Goal: Find specific page/section: Find specific page/section

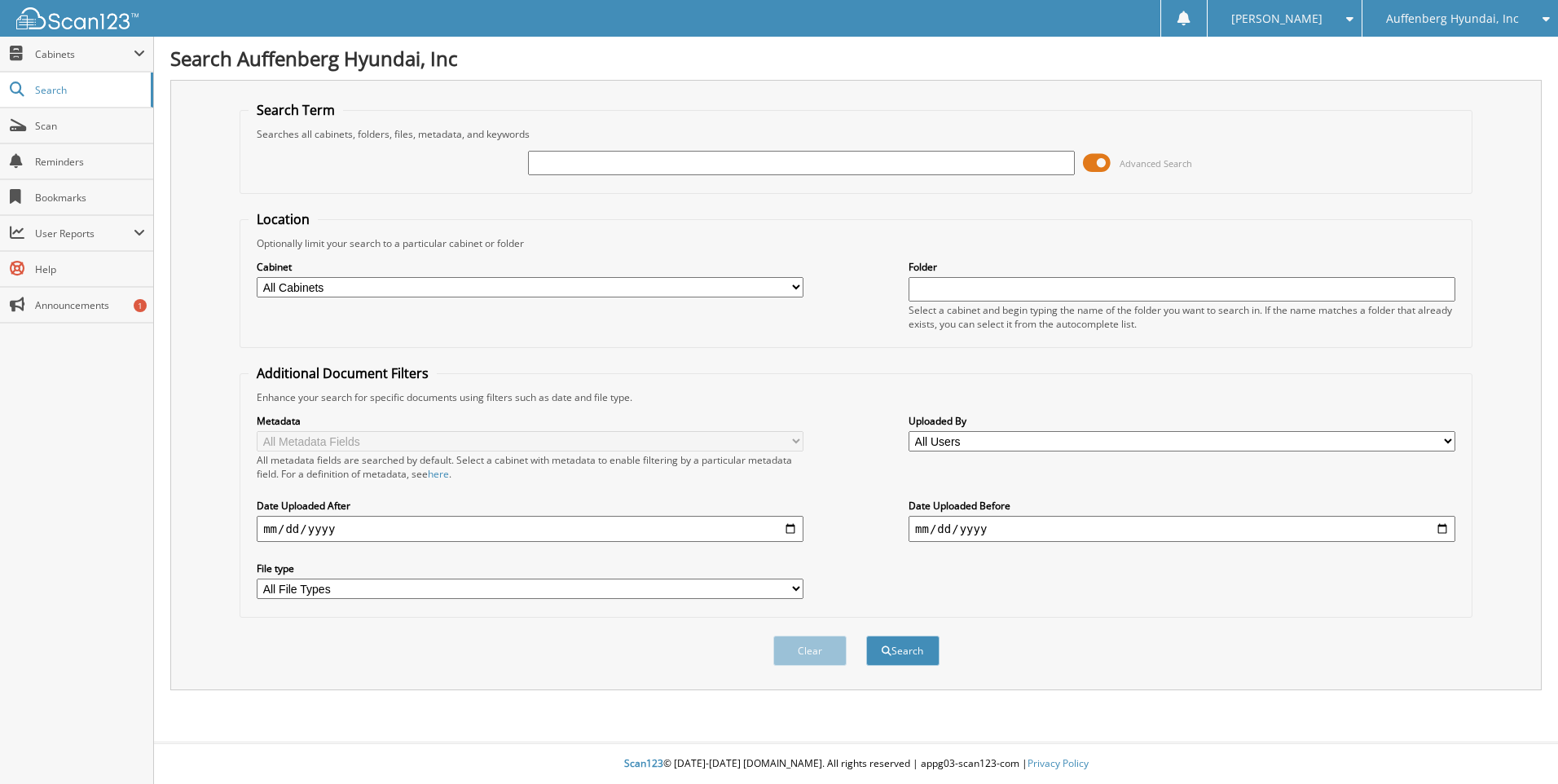
click at [602, 168] on input "text" at bounding box center [801, 162] width 547 height 24
type input "[PERSON_NAME]"
click at [867, 635] on button "Search" at bounding box center [903, 650] width 73 height 30
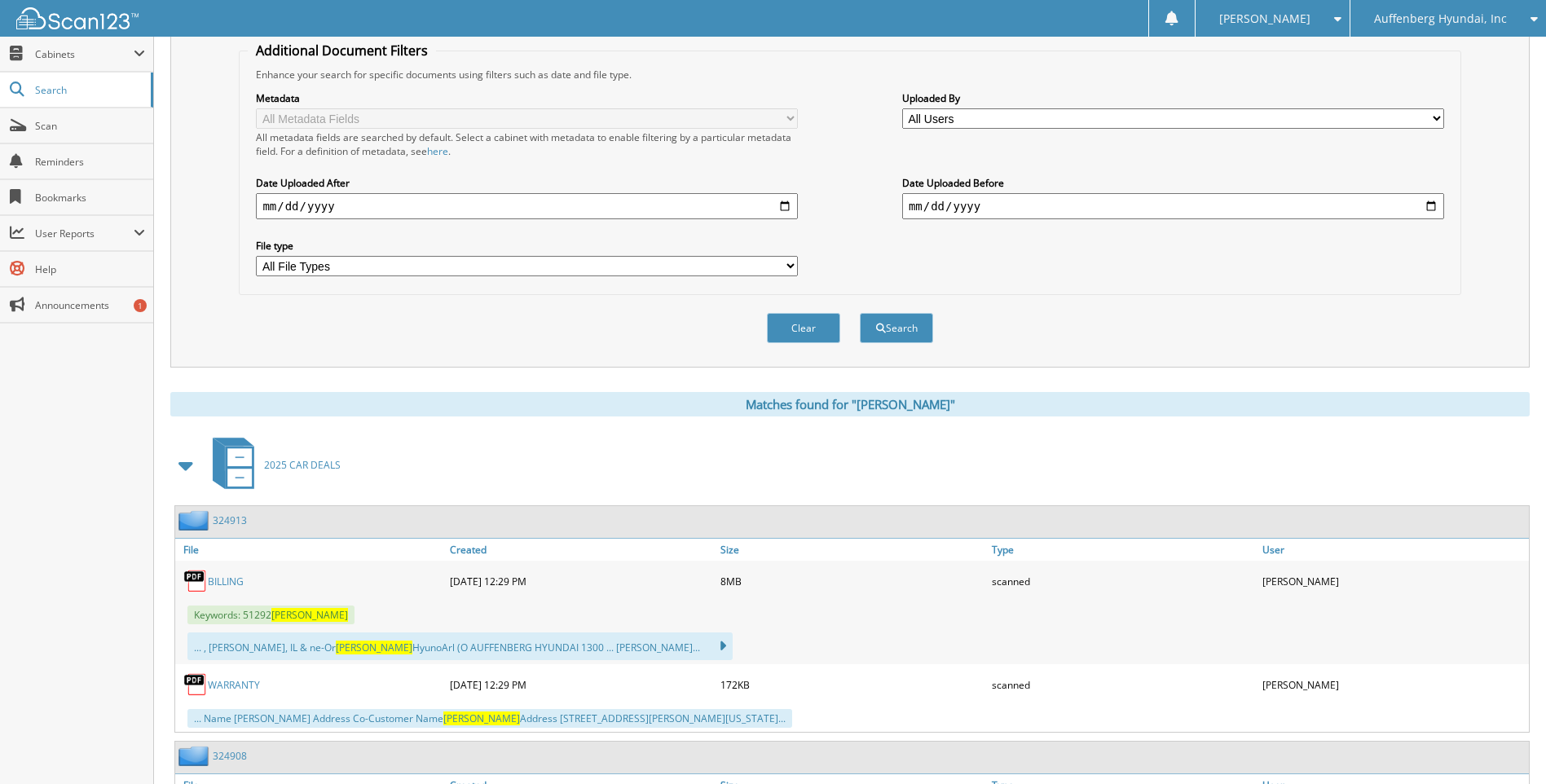
scroll to position [407, 0]
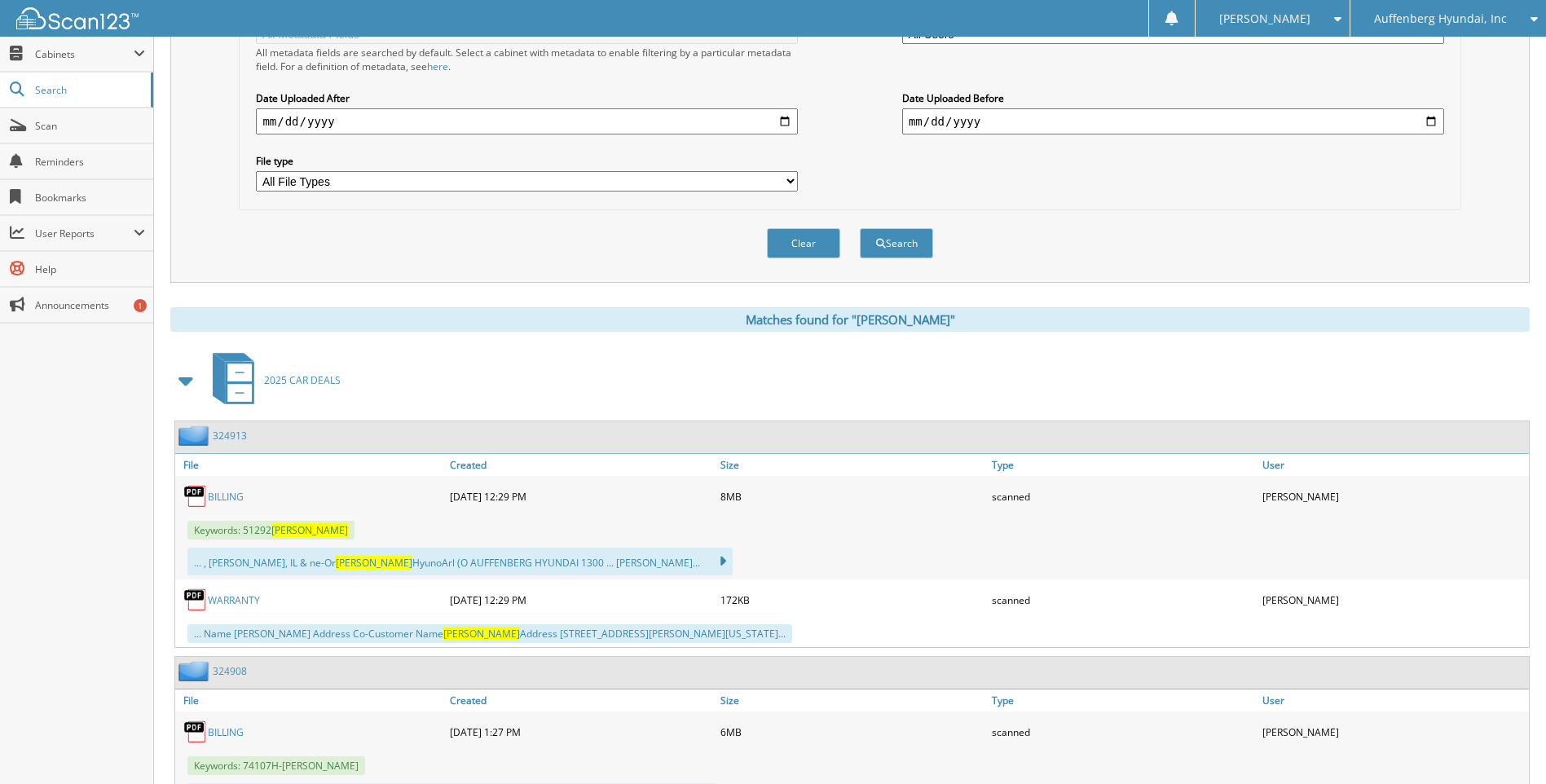
click at [225, 497] on link "BILLING" at bounding box center [225, 496] width 36 height 14
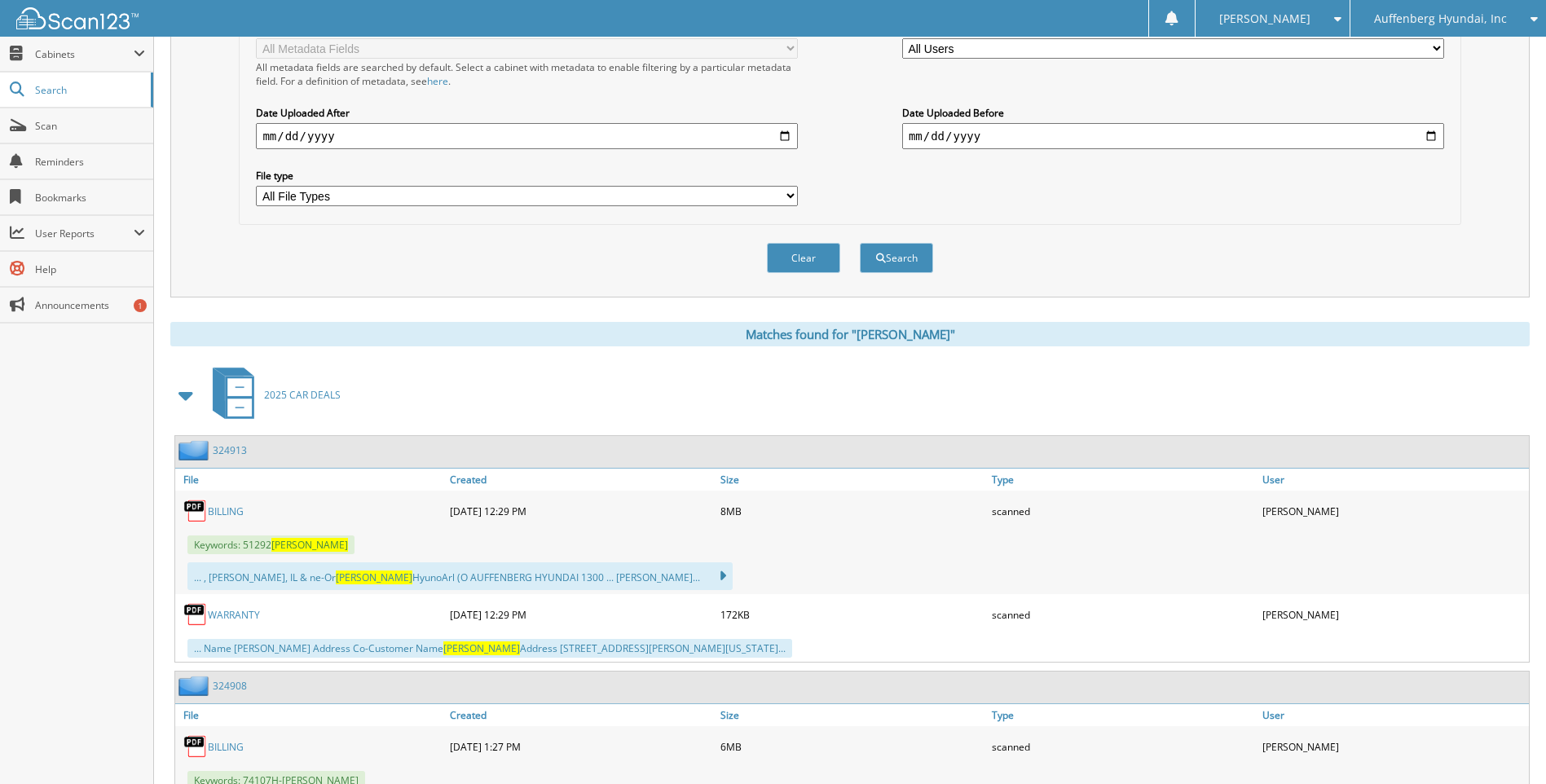
scroll to position [0, 0]
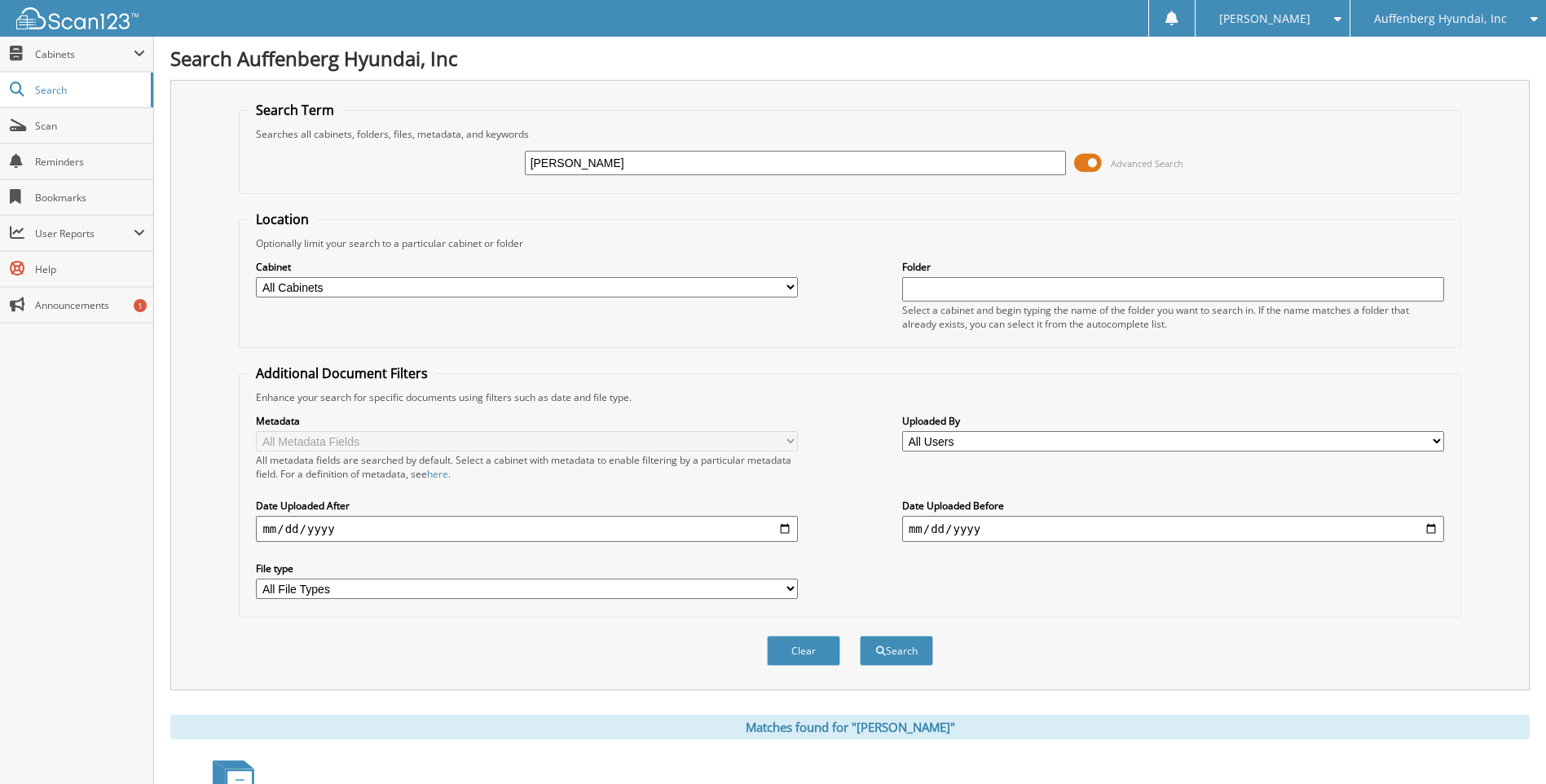
click at [1525, 14] on icon at bounding box center [1530, 19] width 16 height 12
click at [1437, 23] on span "Auffenberg Hyundai, Inc" at bounding box center [1440, 19] width 133 height 10
click at [74, 56] on span "Cabinets" at bounding box center [84, 54] width 99 height 14
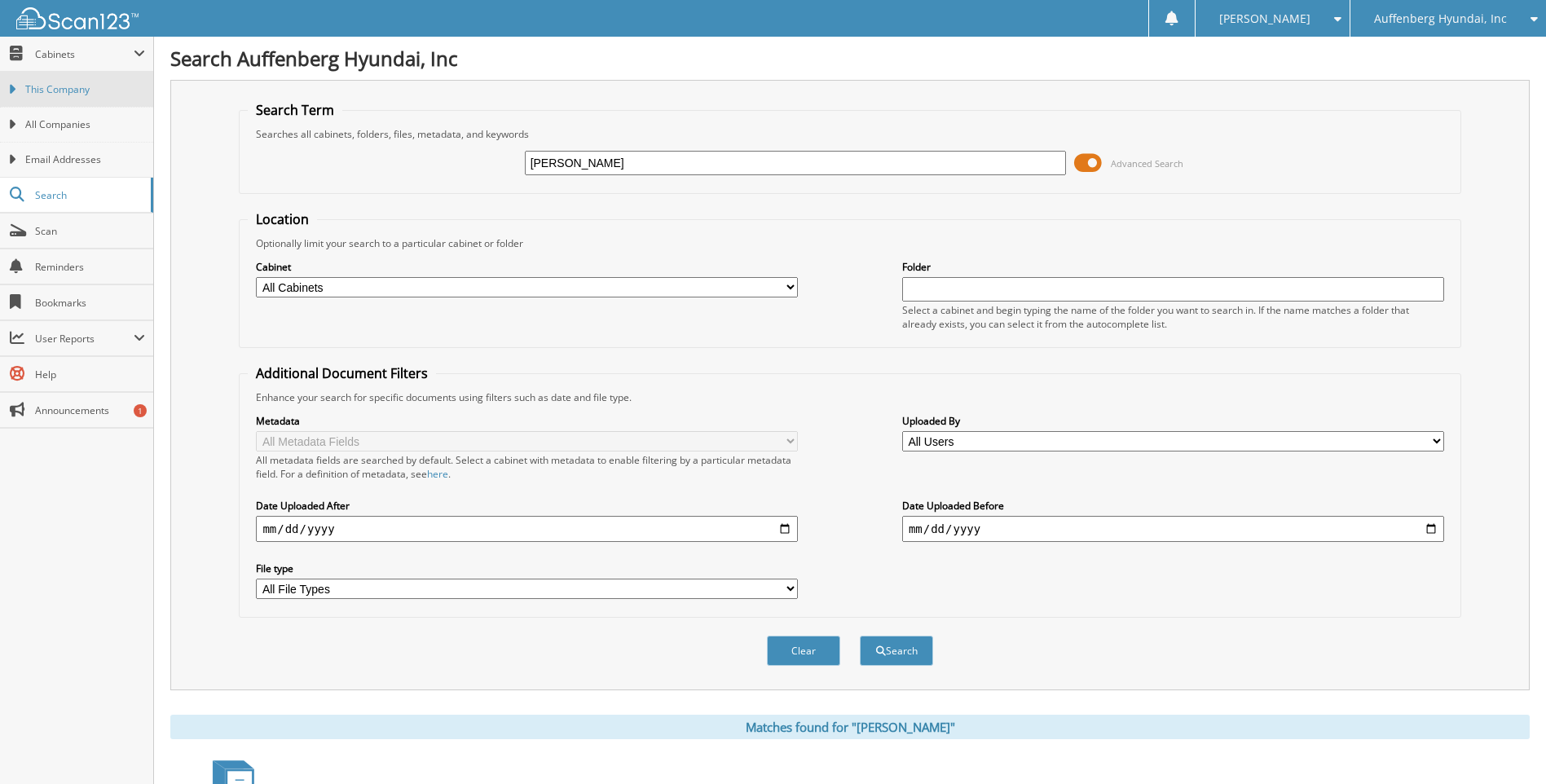
click at [78, 93] on span "This Company" at bounding box center [85, 89] width 119 height 15
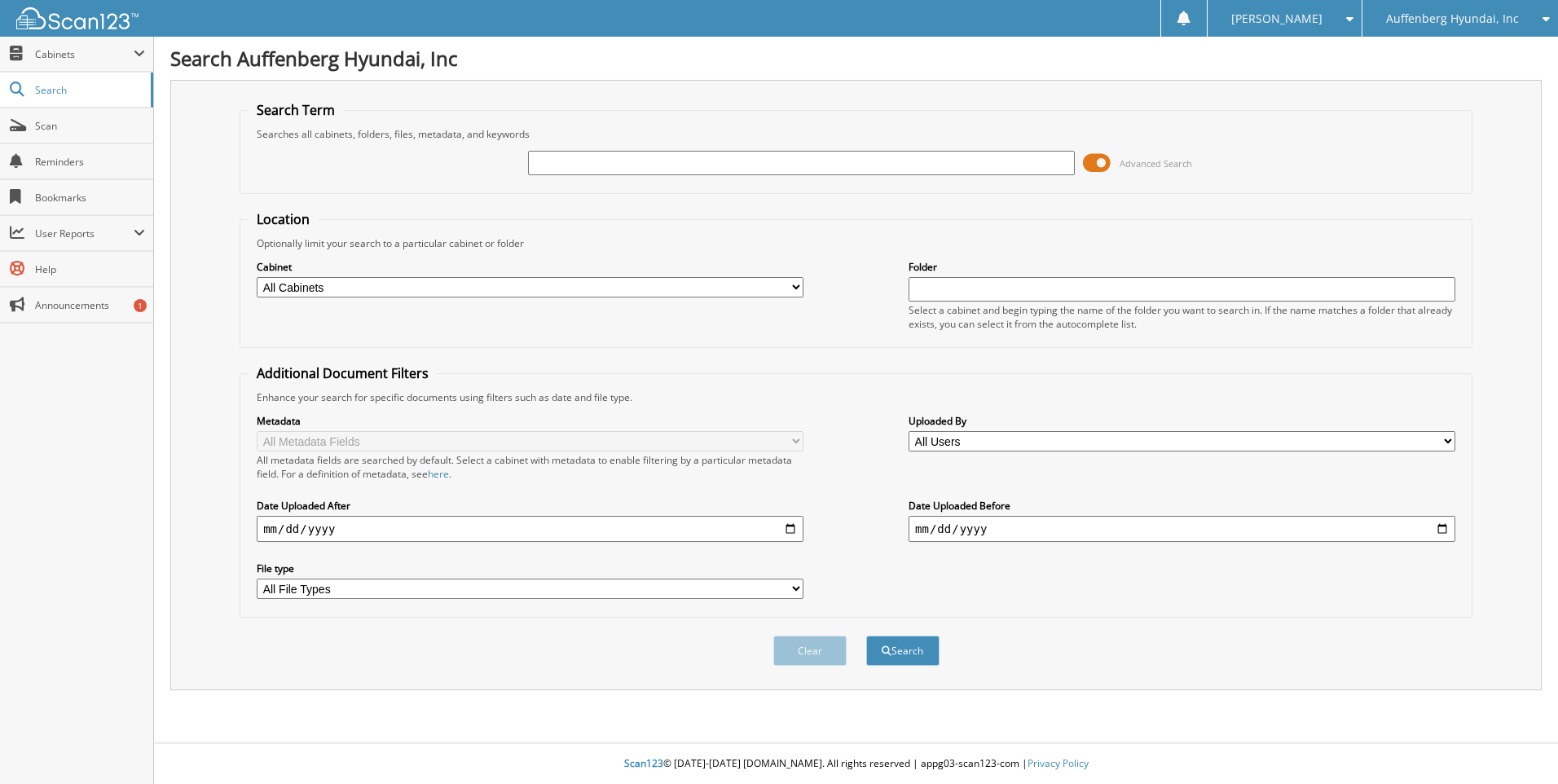
click at [742, 173] on input "text" at bounding box center [801, 162] width 547 height 24
type input "[PERSON_NAME]"
click at [867, 635] on button "Search" at bounding box center [903, 650] width 73 height 30
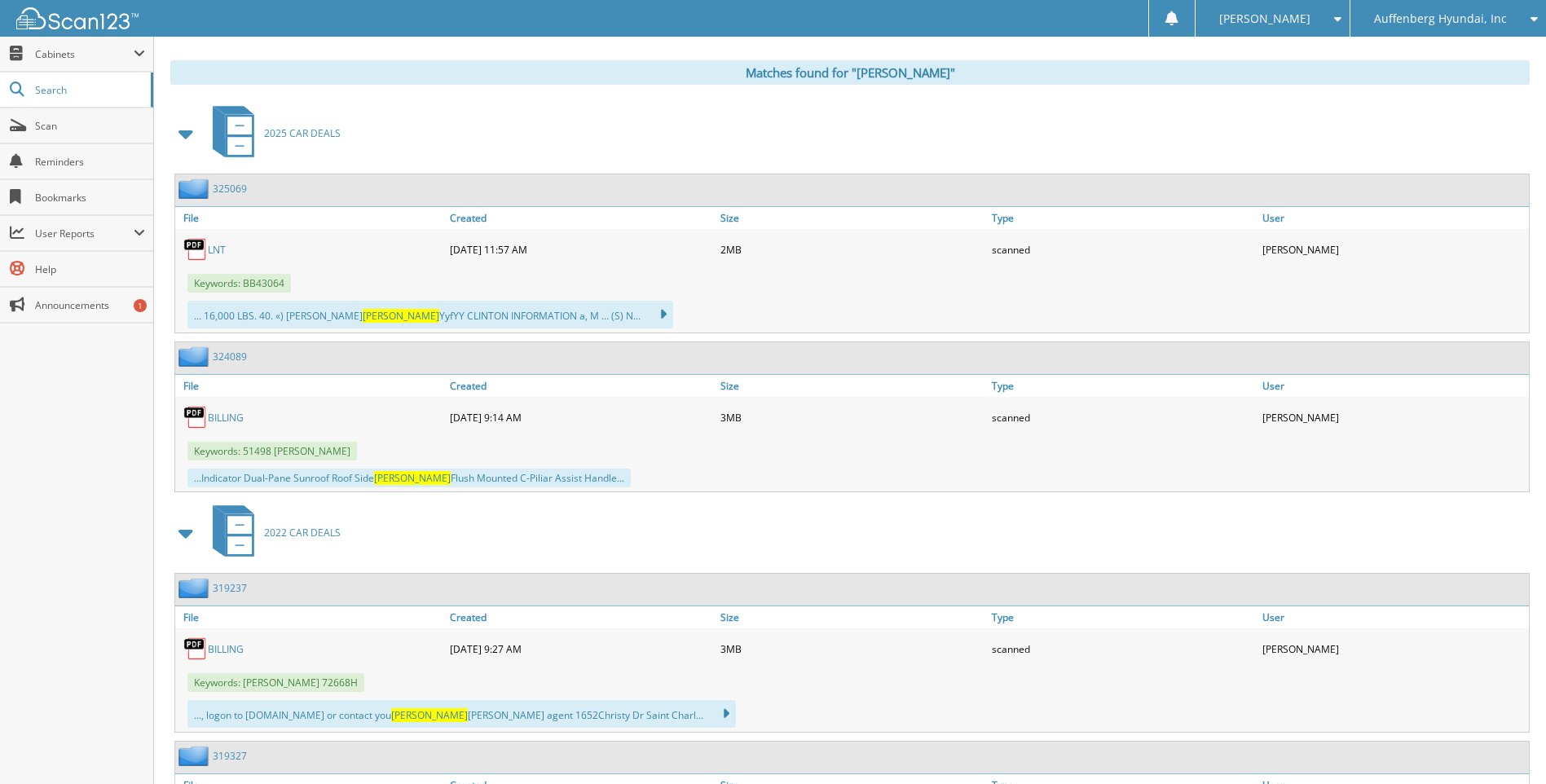
scroll to position [627, 0]
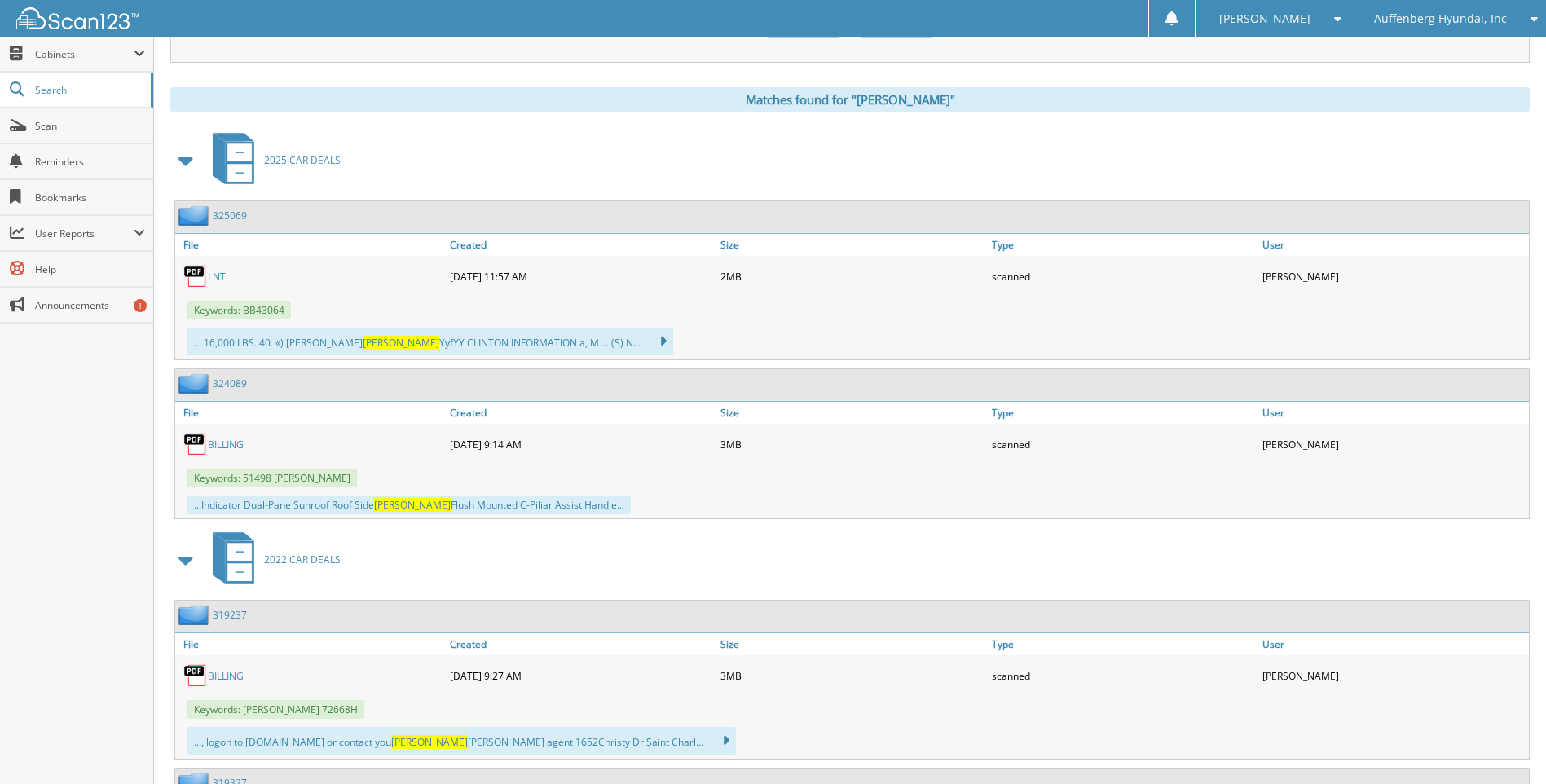
click at [211, 275] on link "LNT" at bounding box center [216, 277] width 18 height 14
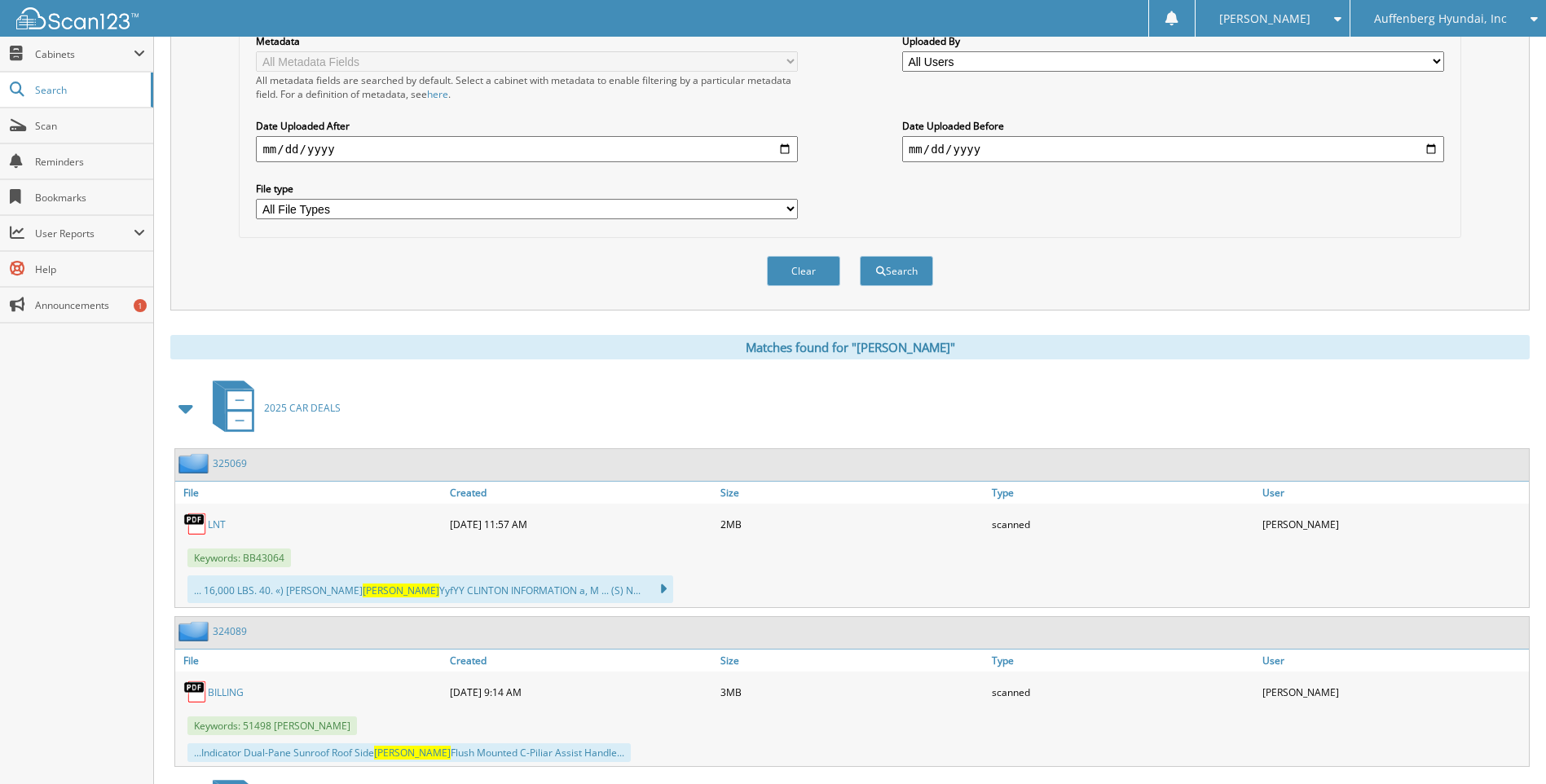
scroll to position [0, 0]
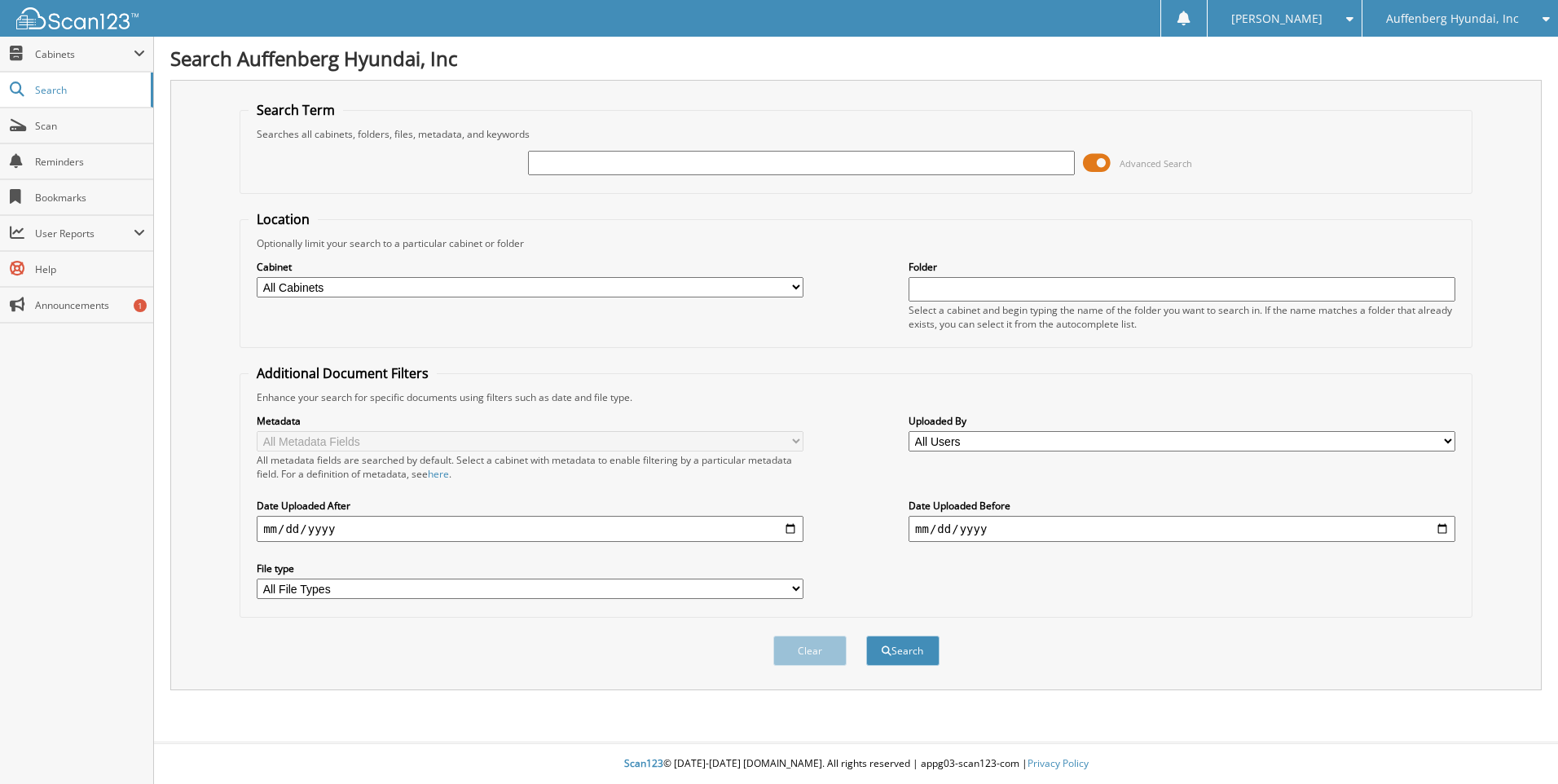
click at [644, 162] on input "text" at bounding box center [801, 162] width 547 height 24
type input "[PERSON_NAME]"
click at [867, 635] on button "Search" at bounding box center [903, 650] width 73 height 30
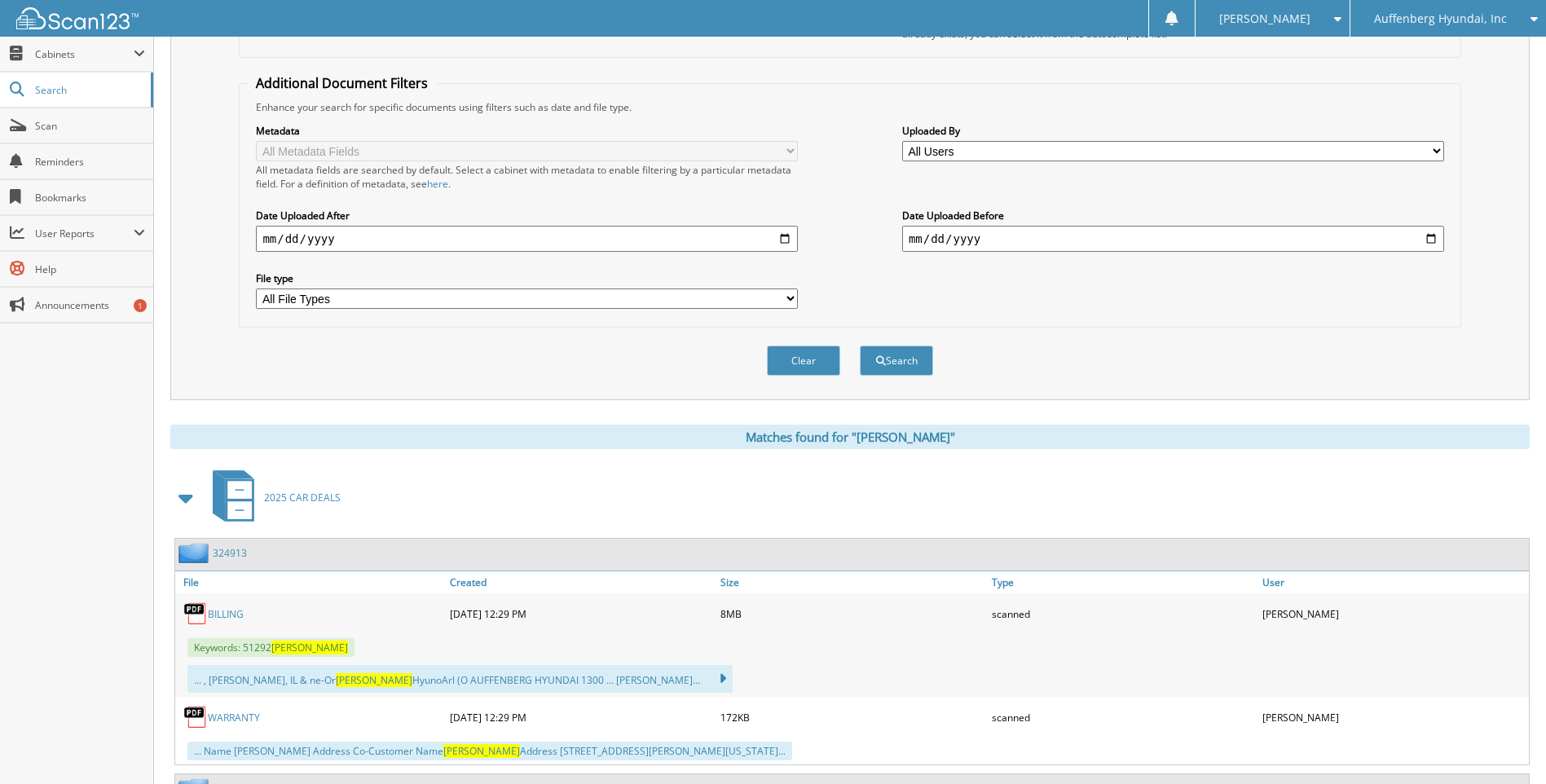
scroll to position [571, 0]
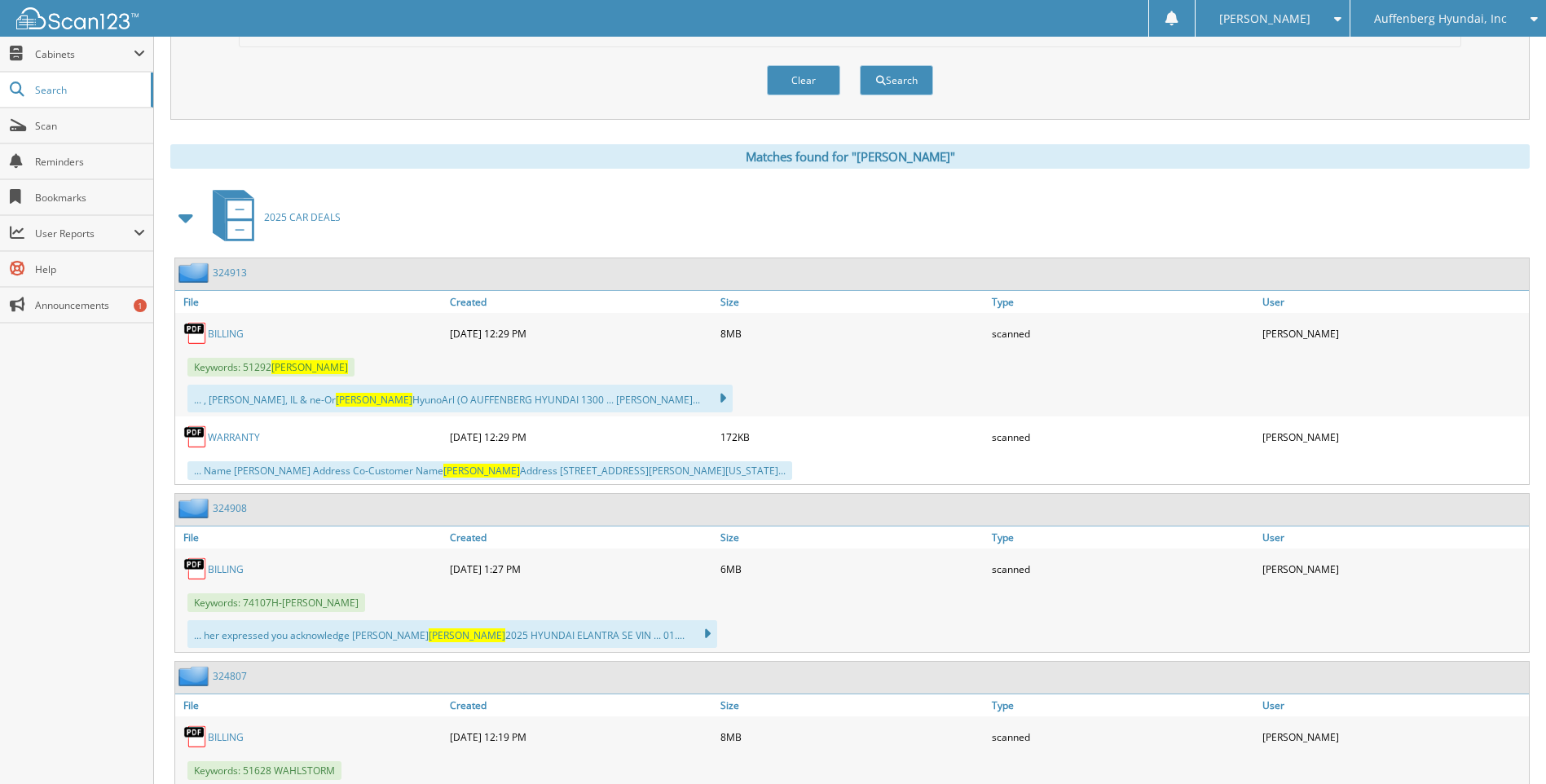
click at [231, 338] on link "BILLING" at bounding box center [225, 334] width 36 height 14
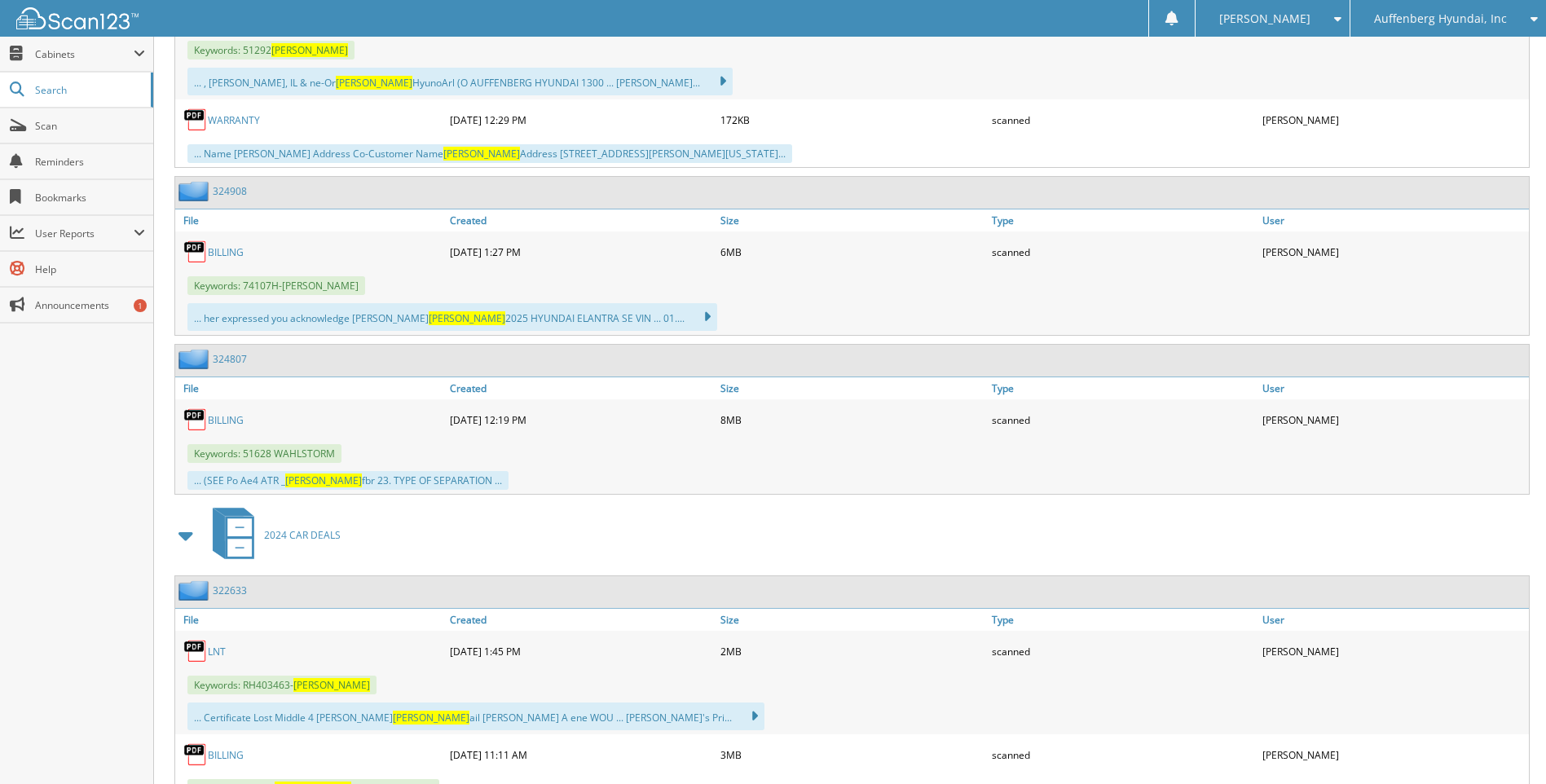
scroll to position [878, 0]
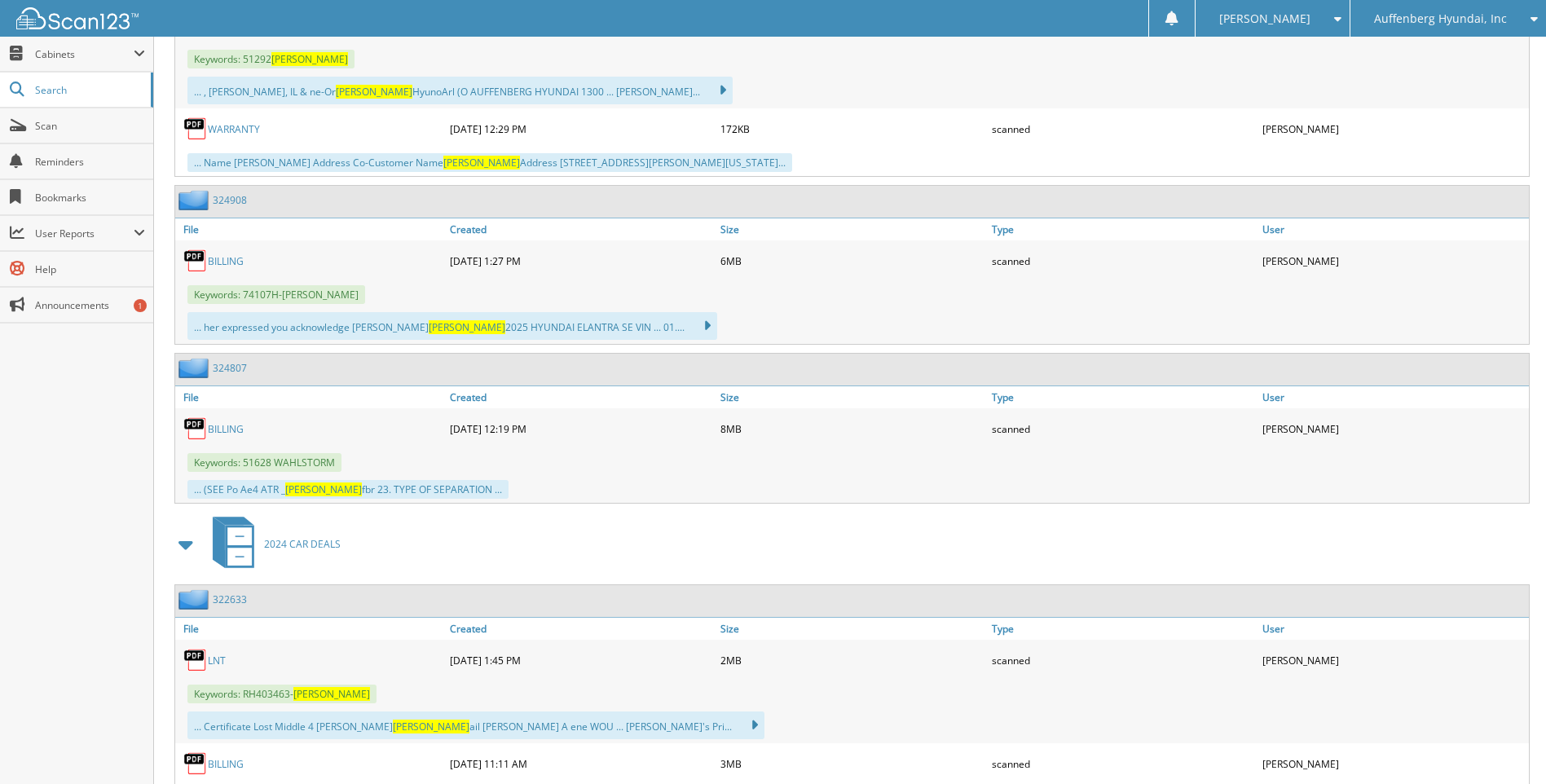
click at [241, 260] on link "BILLING" at bounding box center [225, 261] width 36 height 14
click at [226, 265] on link "BILLING" at bounding box center [225, 261] width 36 height 14
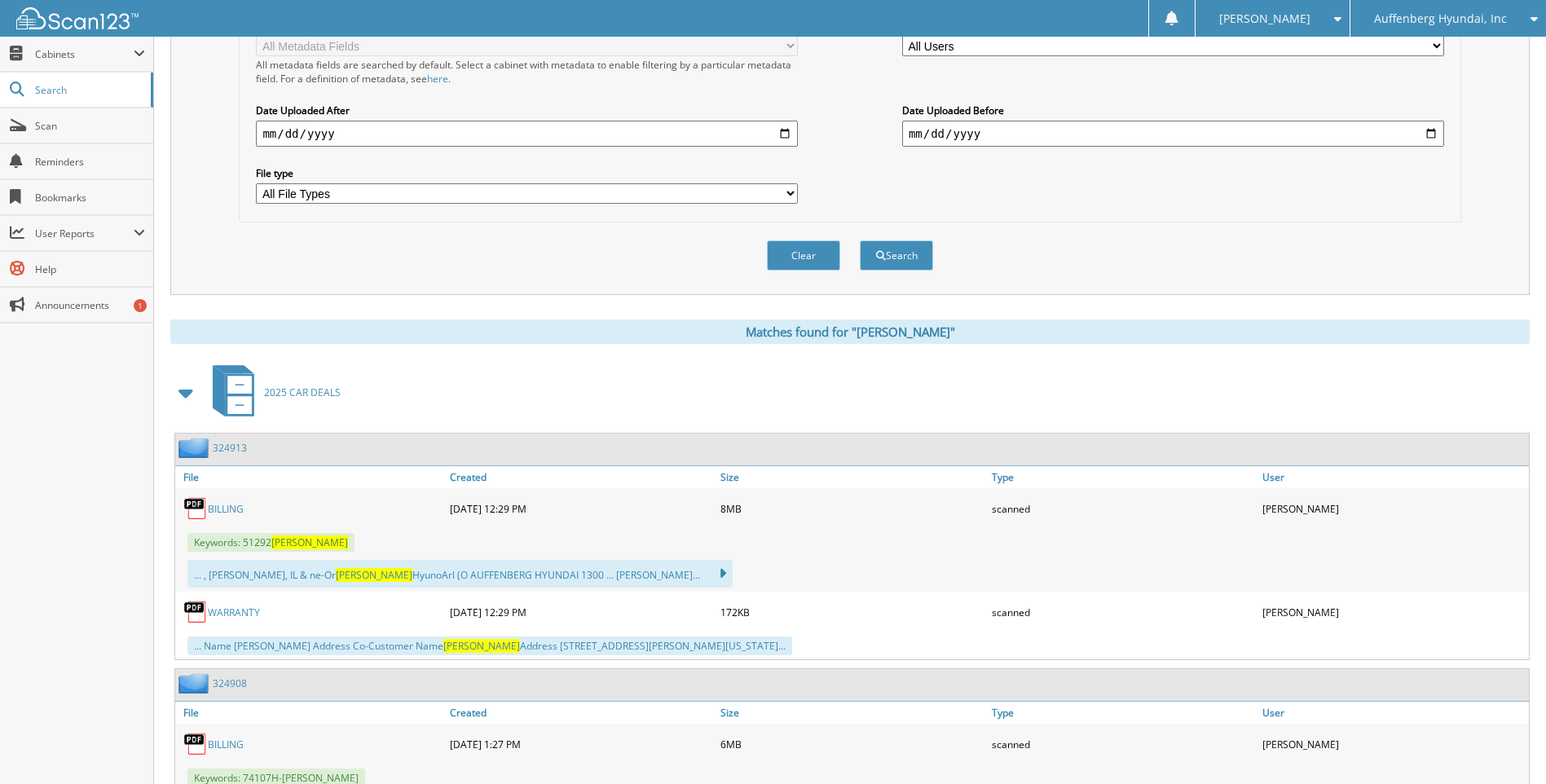
scroll to position [390, 0]
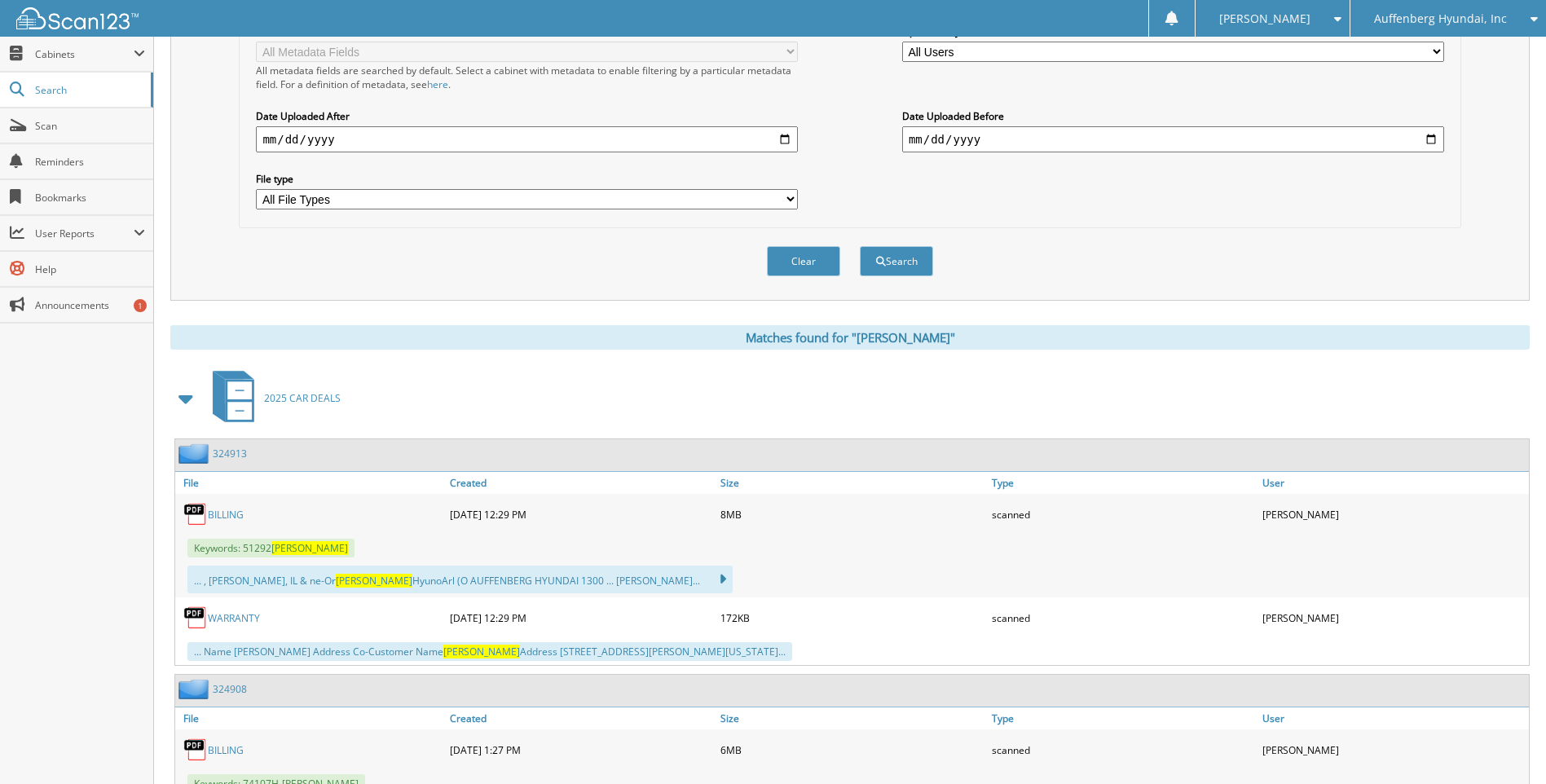
click at [226, 515] on link "BILLING" at bounding box center [225, 515] width 36 height 14
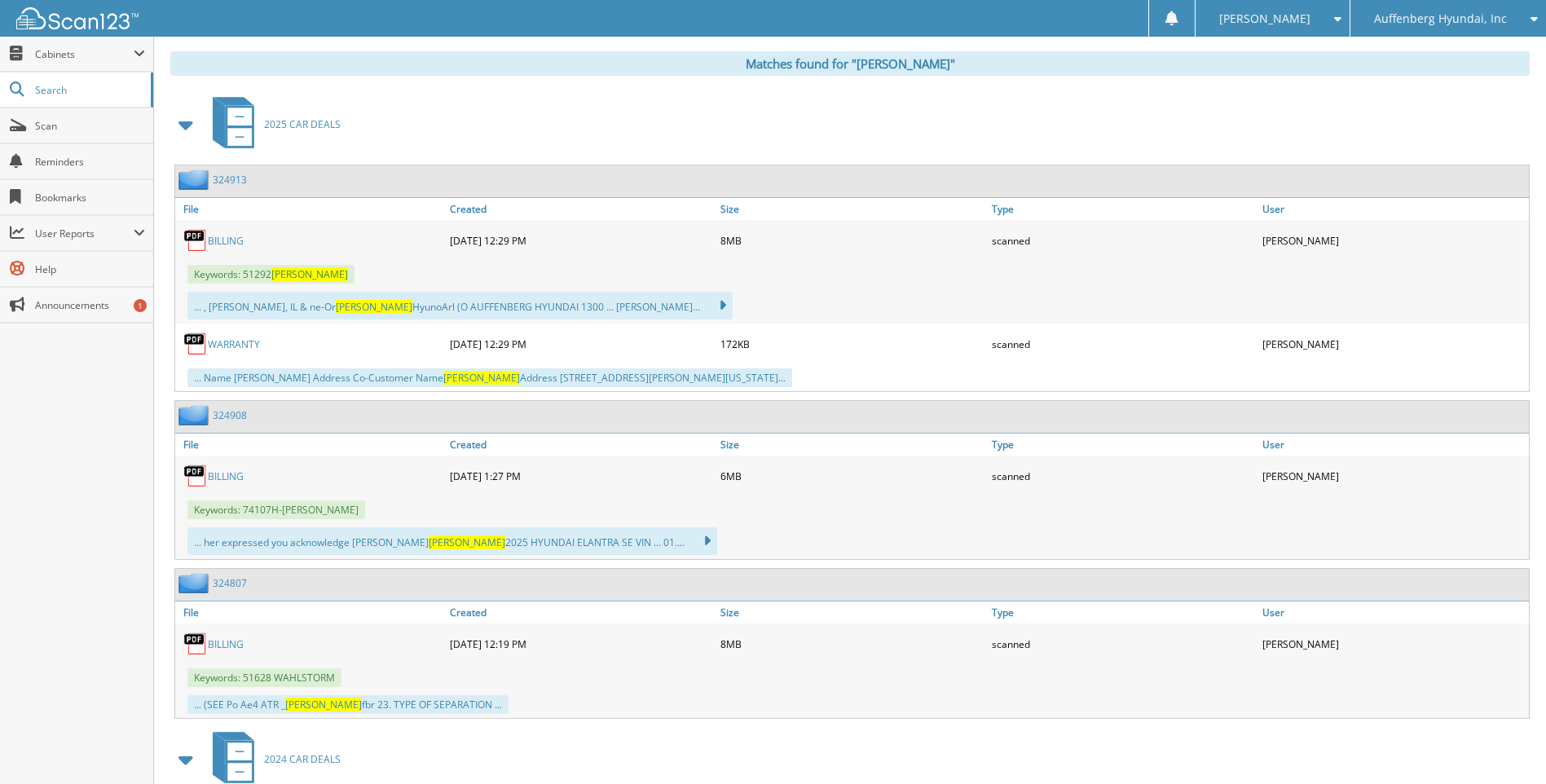
scroll to position [634, 0]
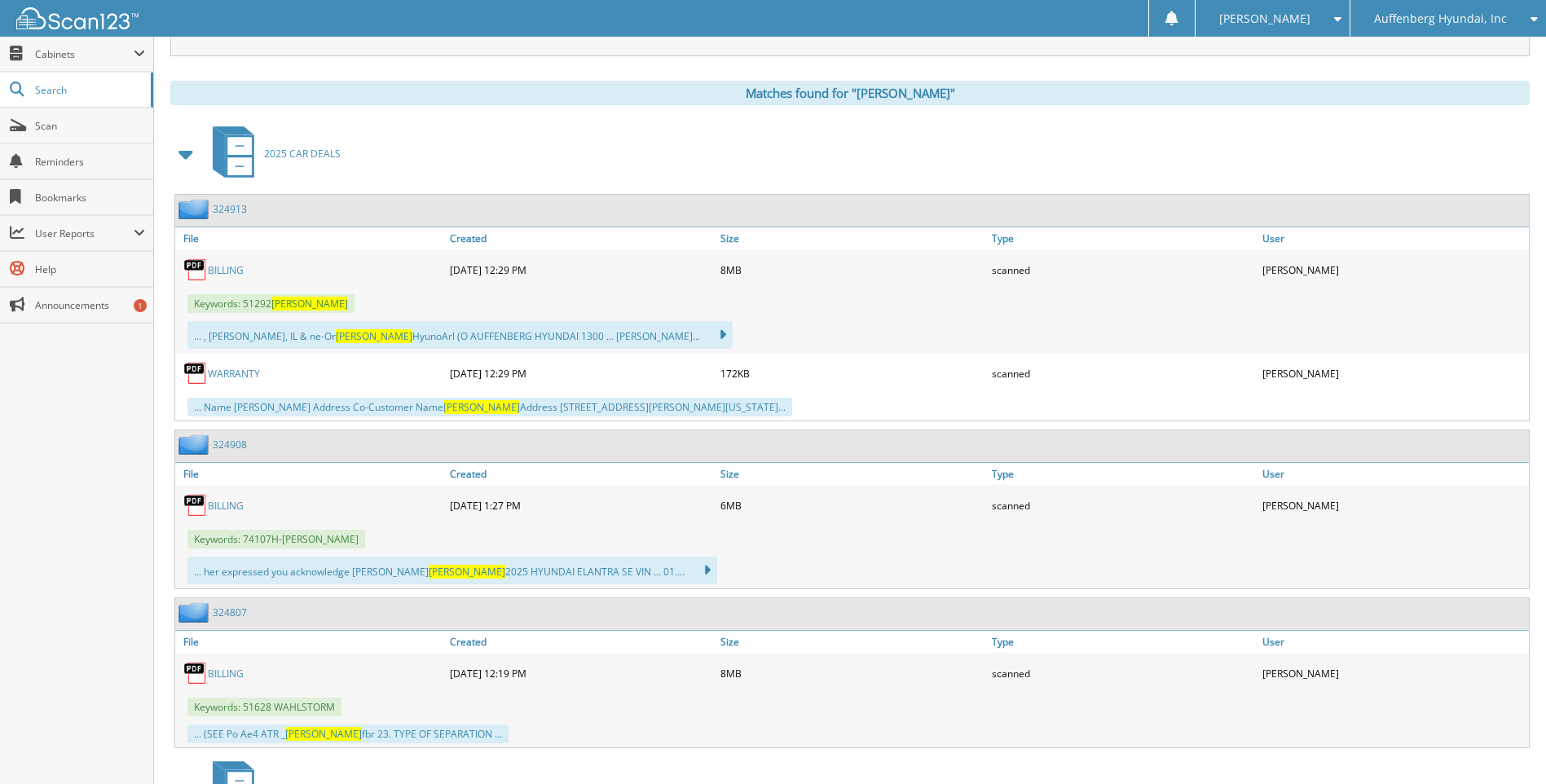
click at [236, 266] on link "BILLING" at bounding box center [225, 270] width 36 height 14
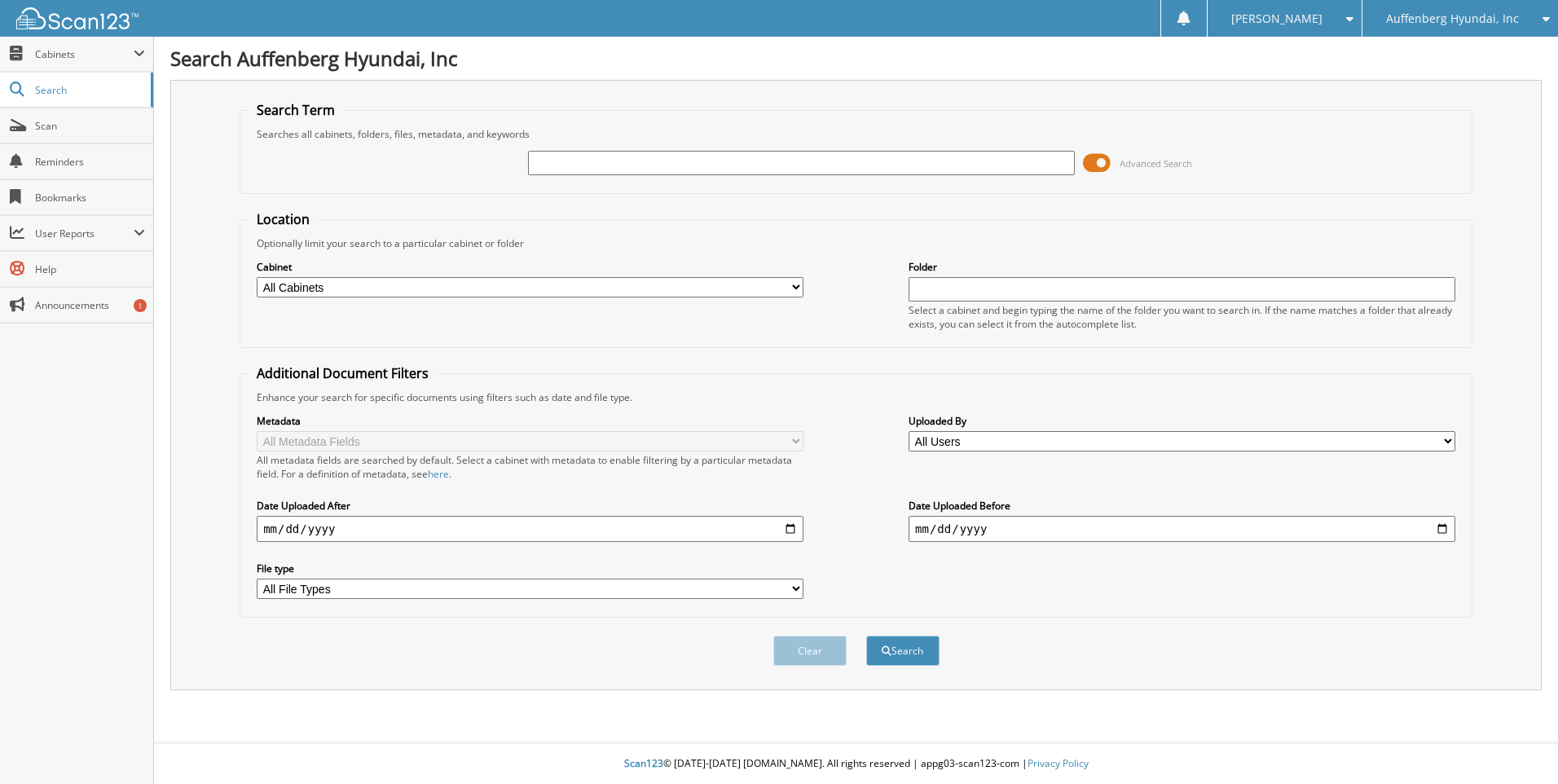
click at [738, 156] on input "text" at bounding box center [801, 162] width 547 height 24
type input "325071"
click at [867, 635] on button "Search" at bounding box center [903, 650] width 73 height 30
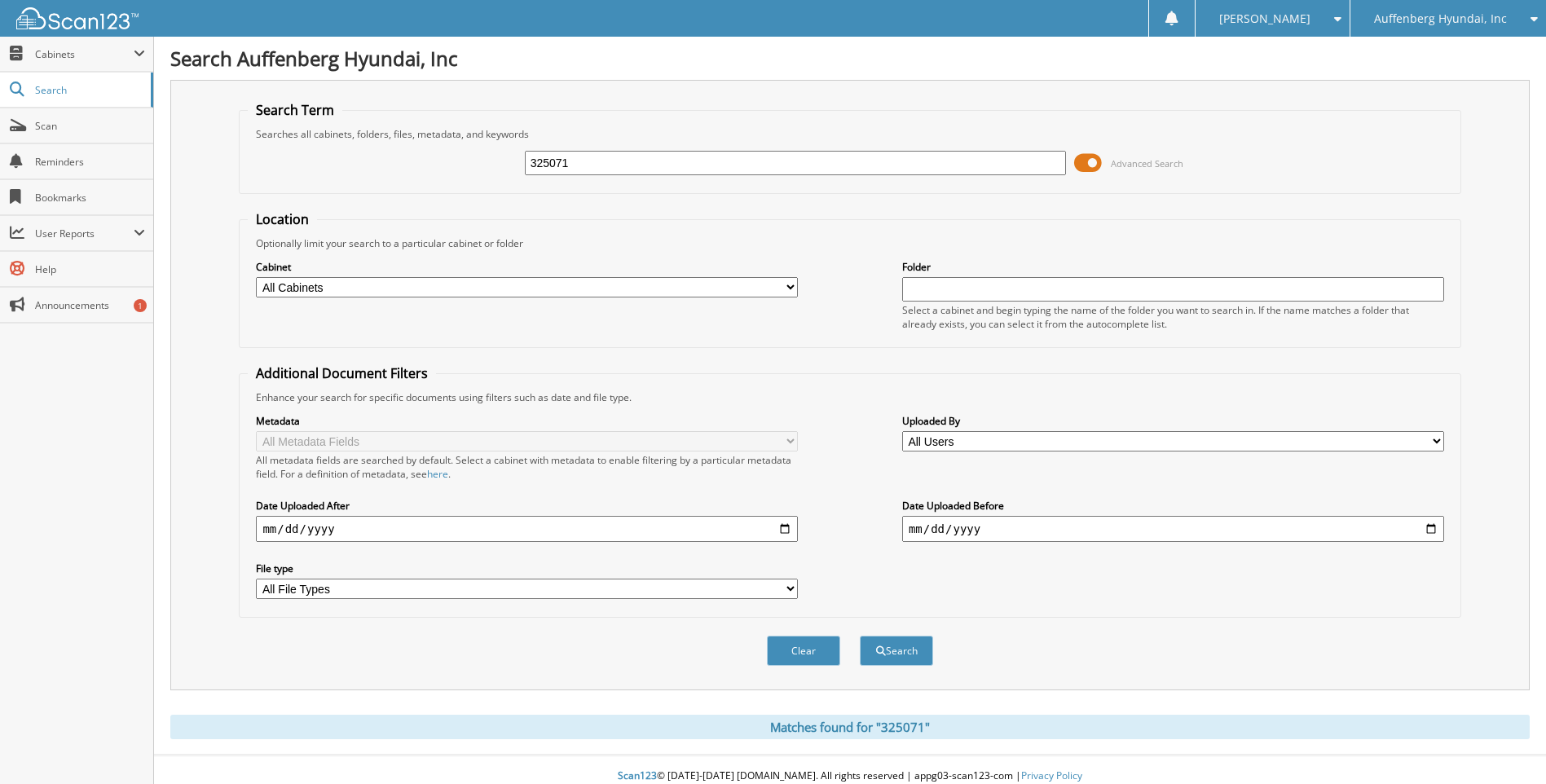
click at [1455, 7] on div "Auffenberg Hyundai, Inc" at bounding box center [1448, 18] width 179 height 36
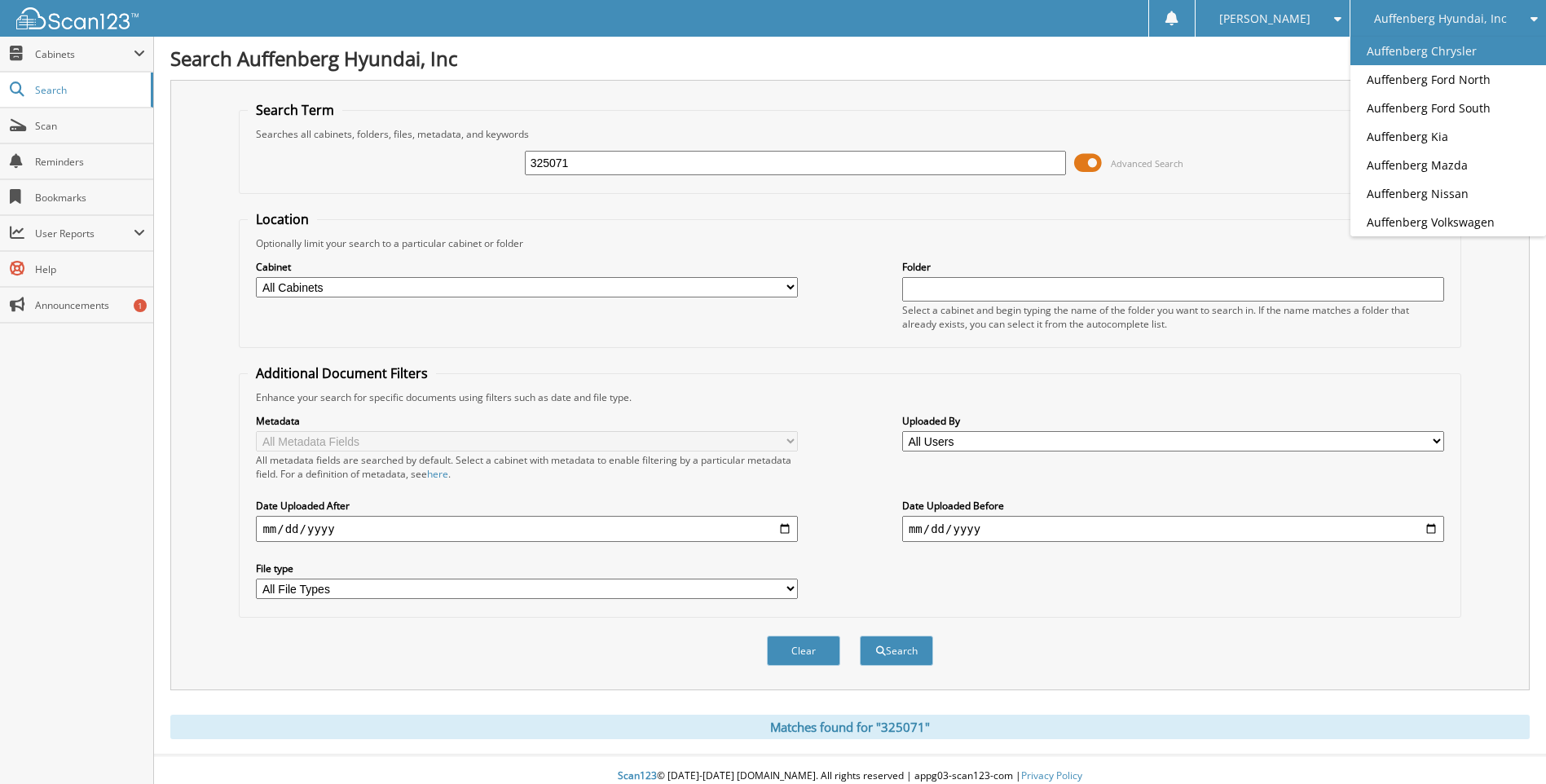
click at [1430, 51] on link "Auffenberg Chrysler" at bounding box center [1448, 50] width 196 height 28
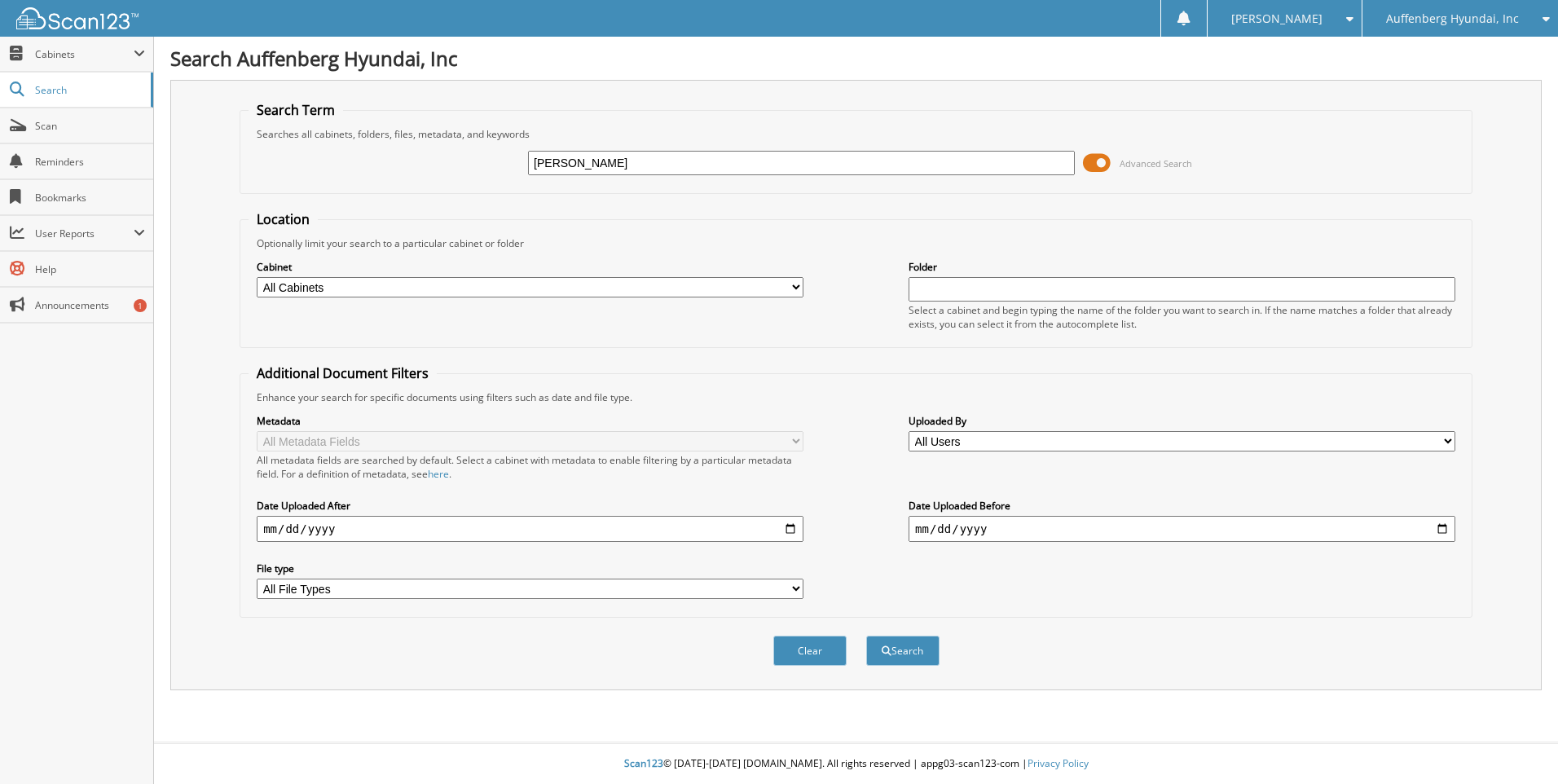
type input "[PERSON_NAME]"
click at [913, 659] on button "Search" at bounding box center [903, 650] width 73 height 30
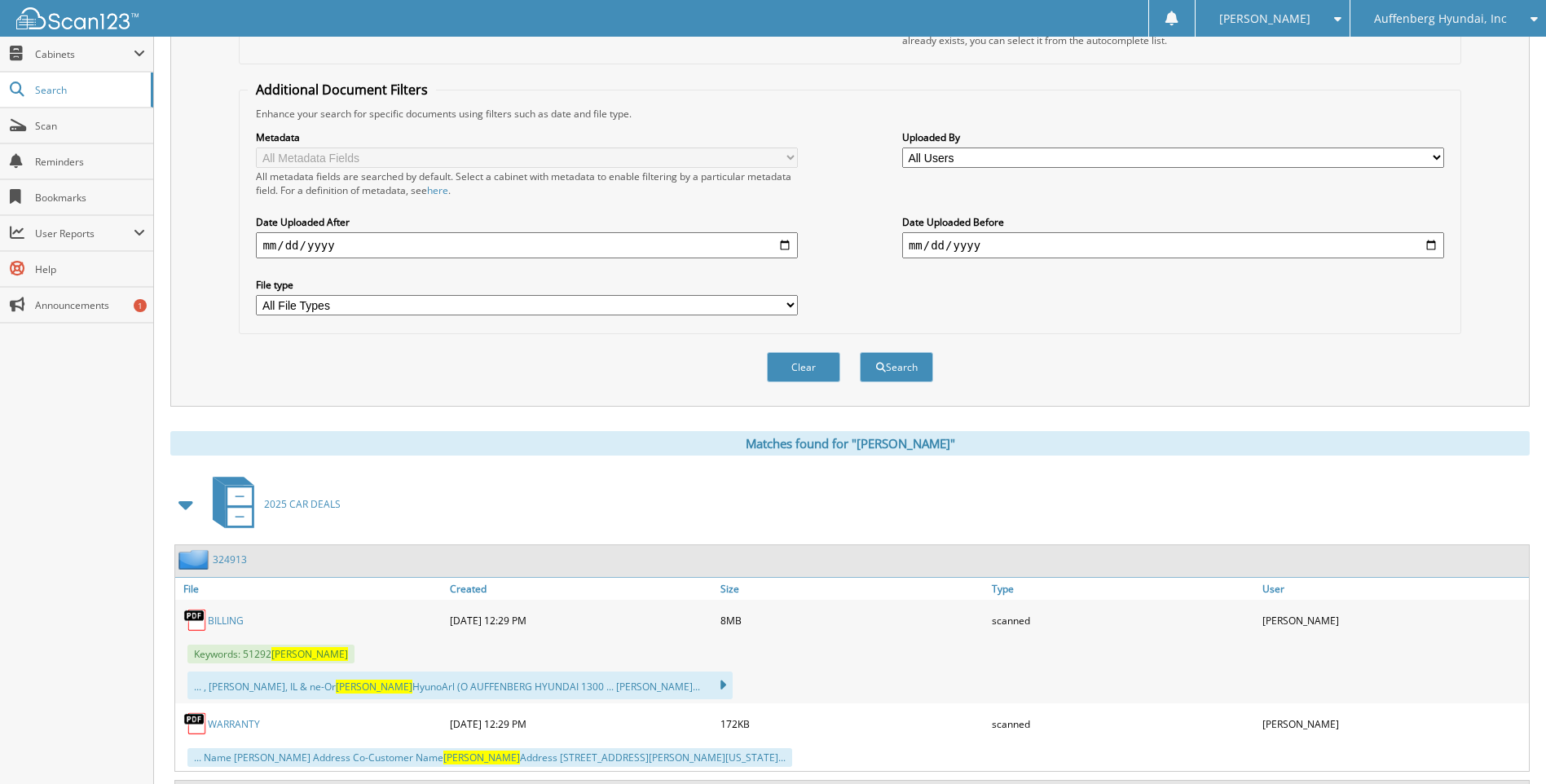
scroll to position [571, 0]
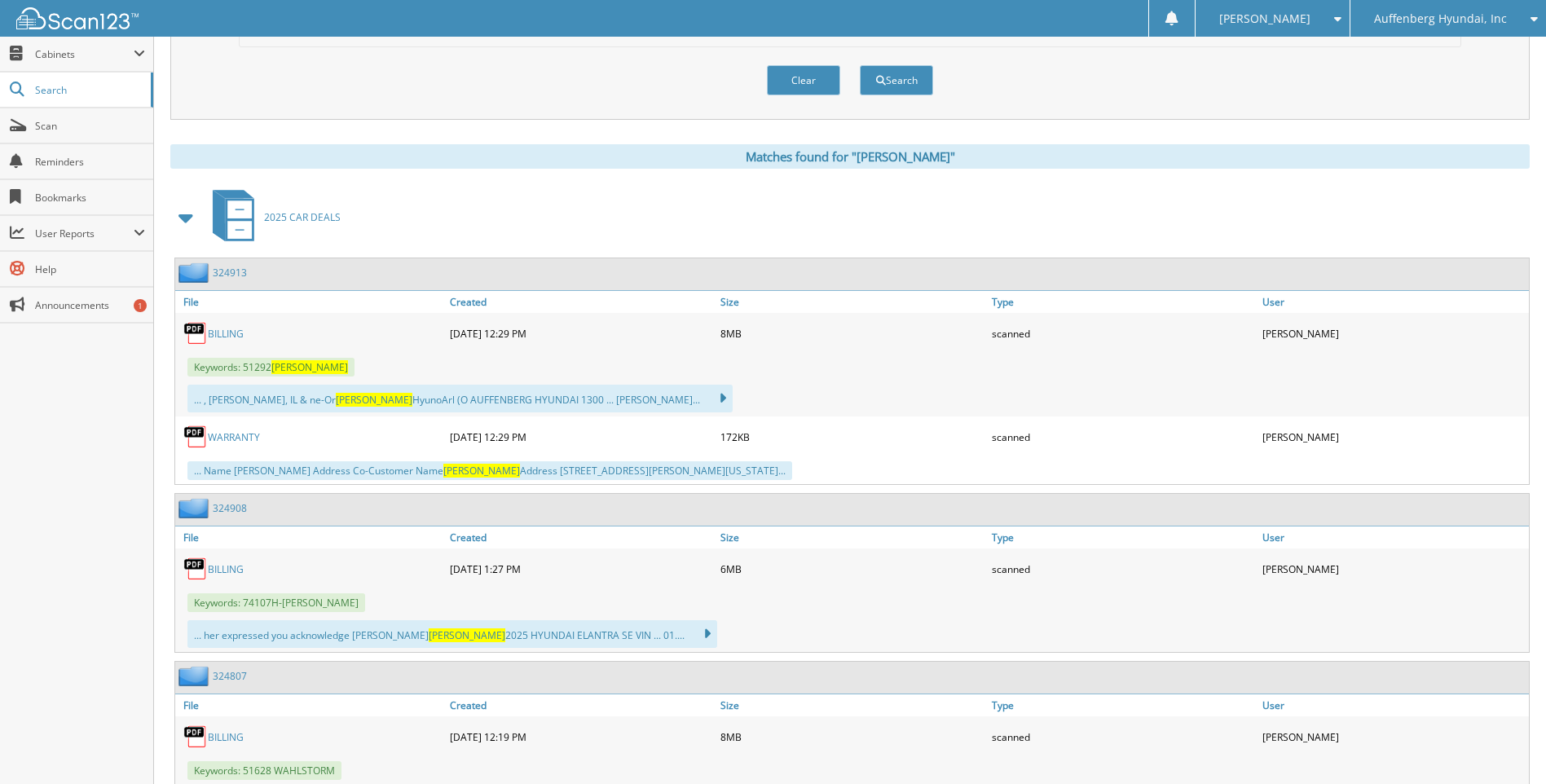
click at [241, 337] on link "BILLING" at bounding box center [225, 334] width 36 height 14
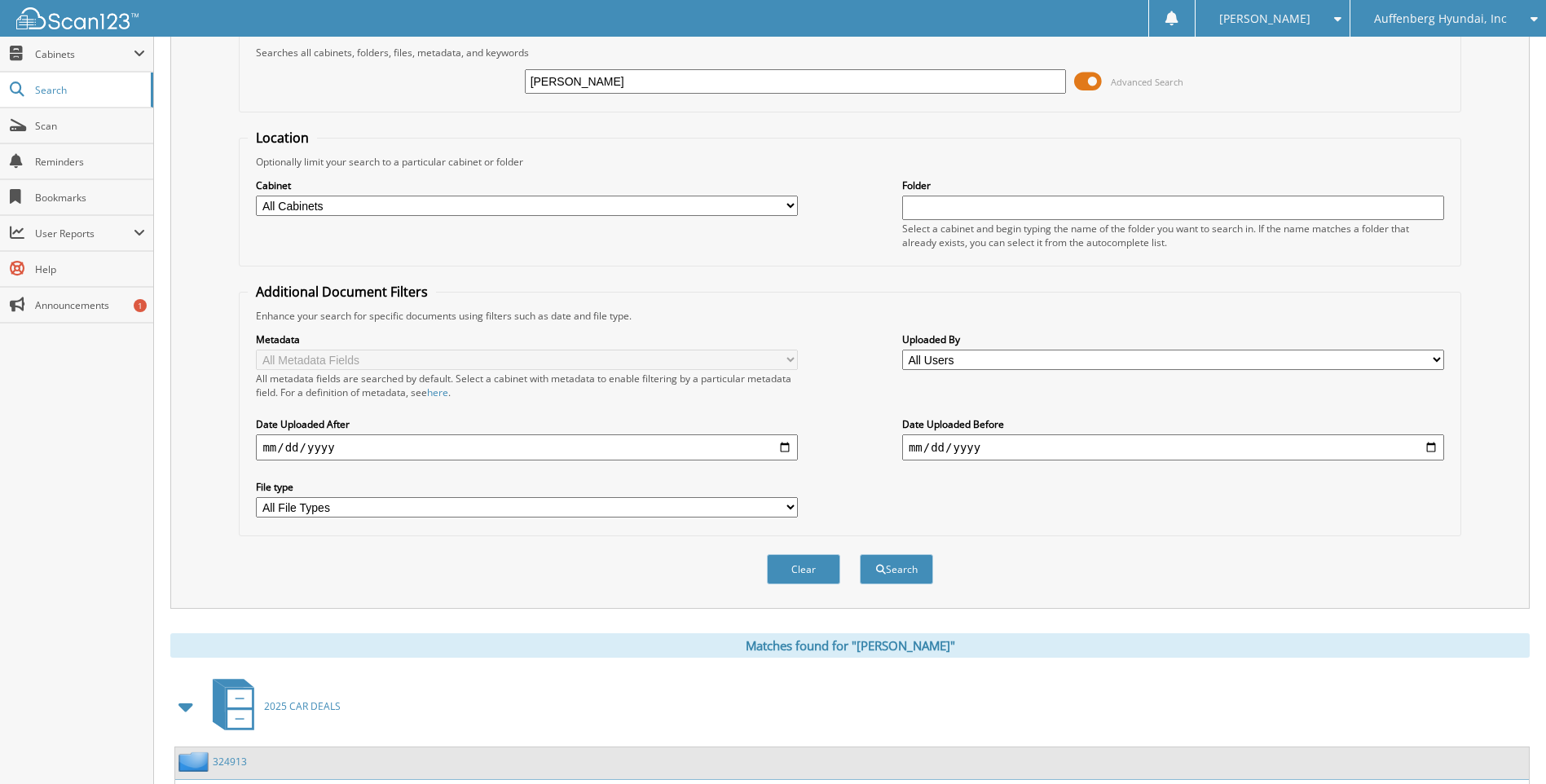
scroll to position [0, 0]
